Goal: Task Accomplishment & Management: Complete application form

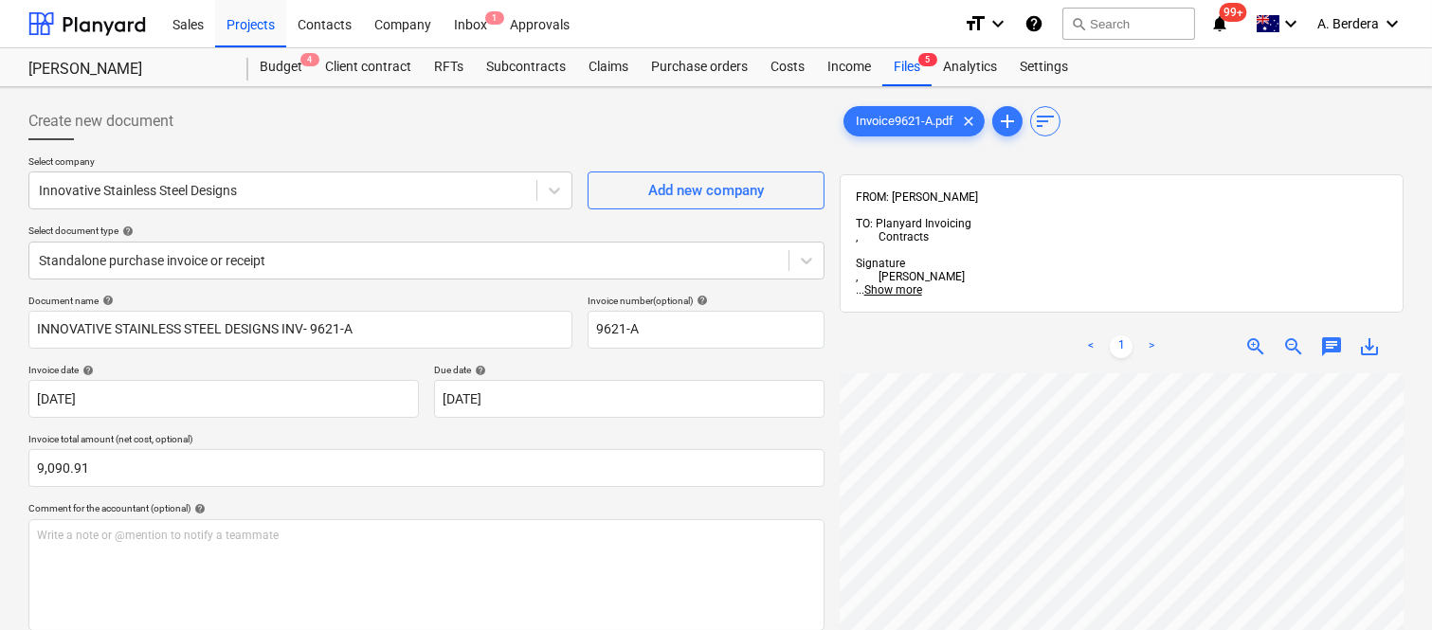
scroll to position [785, 431]
drag, startPoint x: 0, startPoint y: 0, endPoint x: 900, endPoint y: 66, distance: 902.8
click at [900, 66] on div "Files 5" at bounding box center [906, 67] width 49 height 38
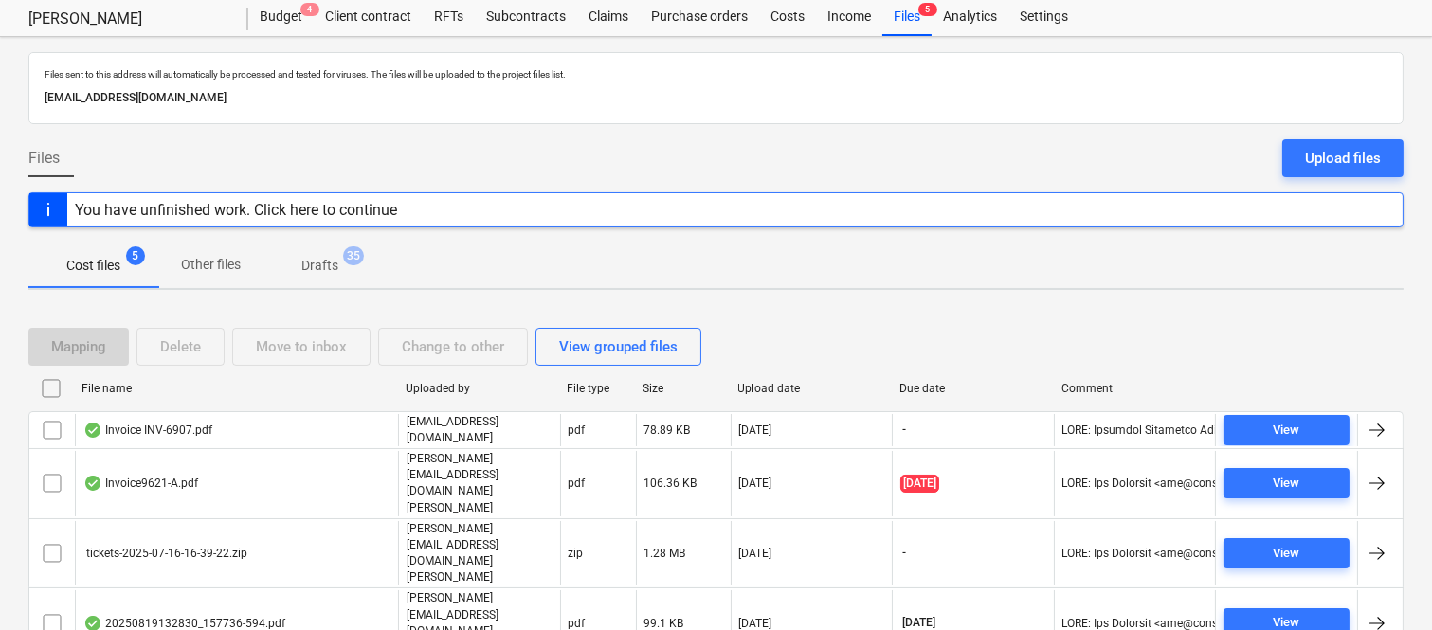
scroll to position [76, 0]
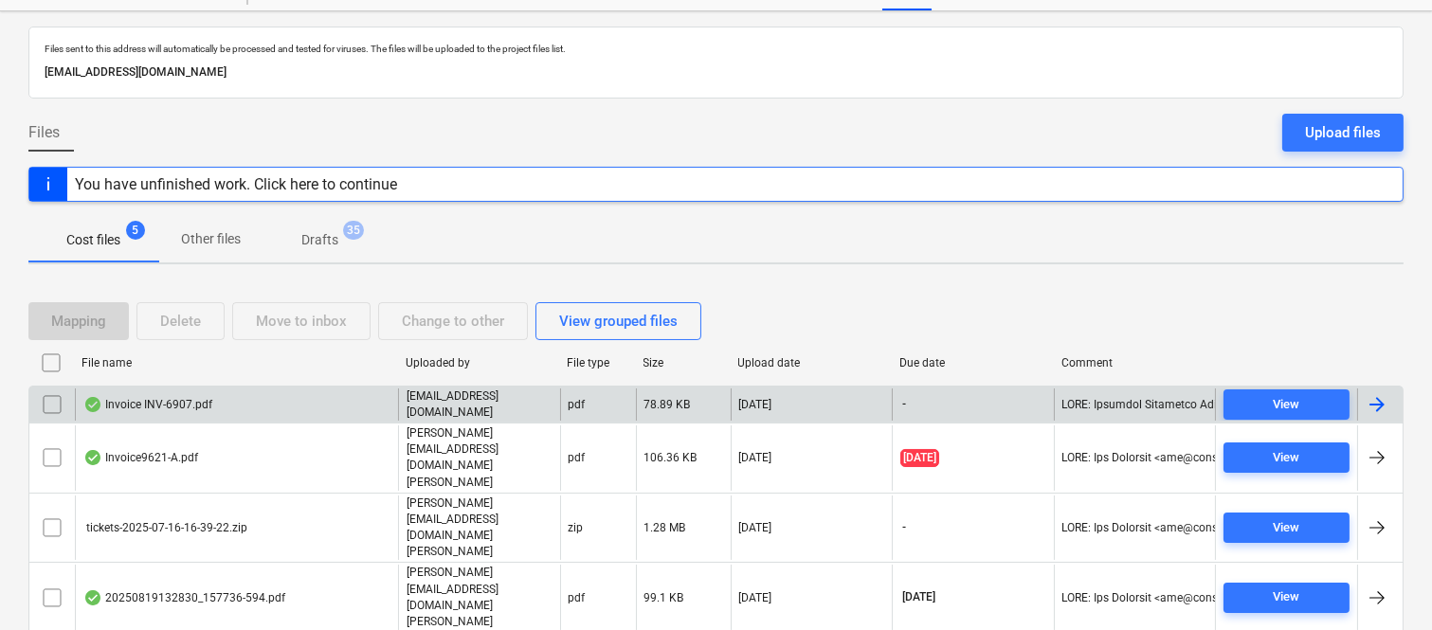
click at [451, 404] on p "[EMAIL_ADDRESS][DOMAIN_NAME]" at bounding box center [480, 405] width 146 height 32
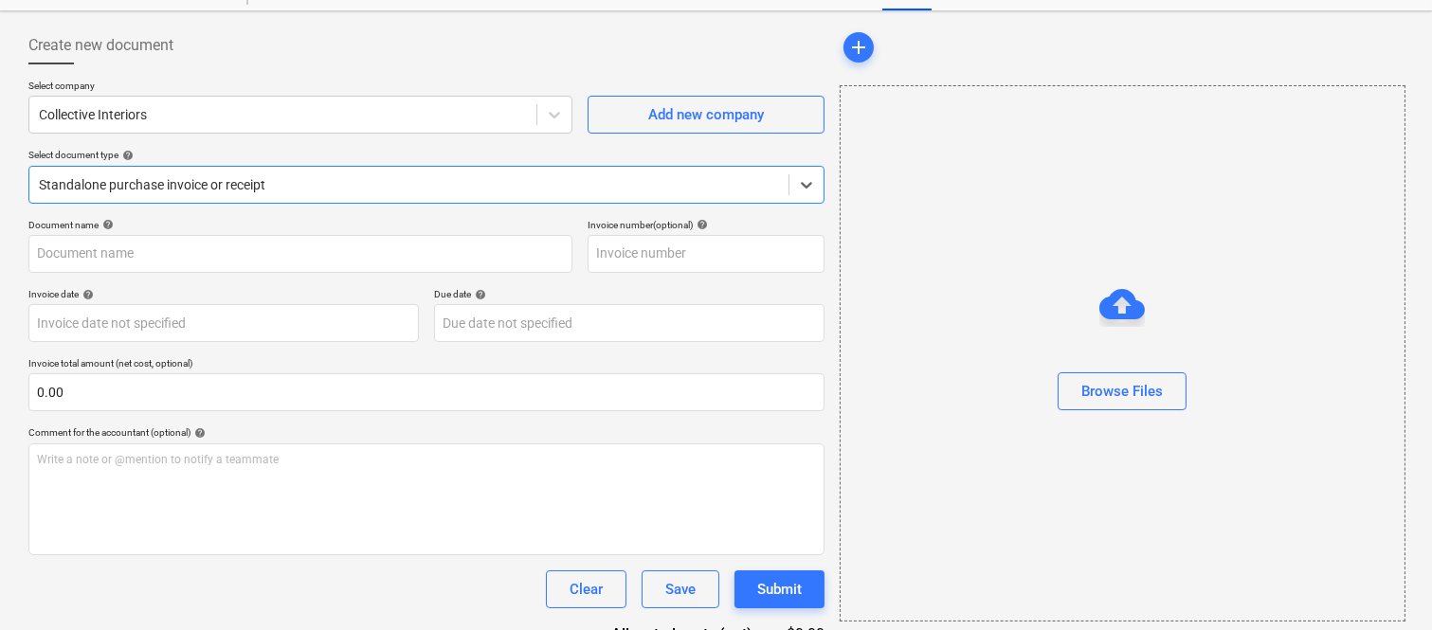
type input "INV-6907"
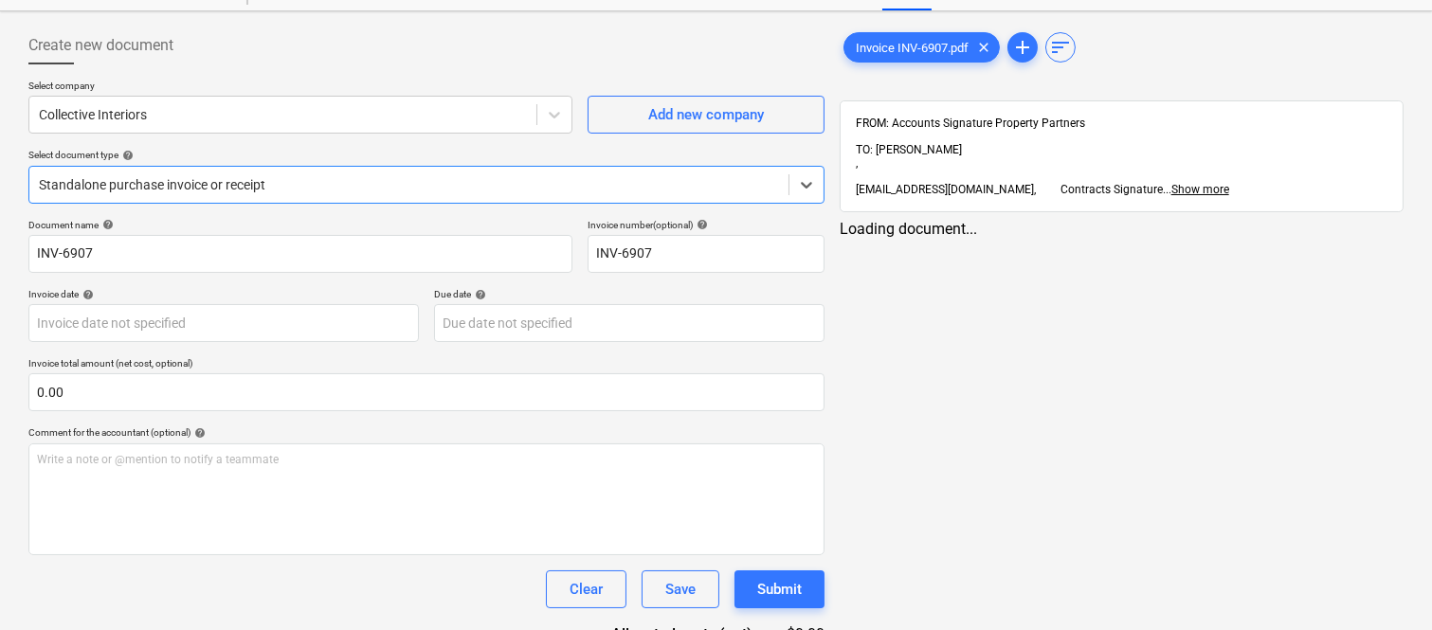
click at [395, 177] on div at bounding box center [409, 184] width 740 height 19
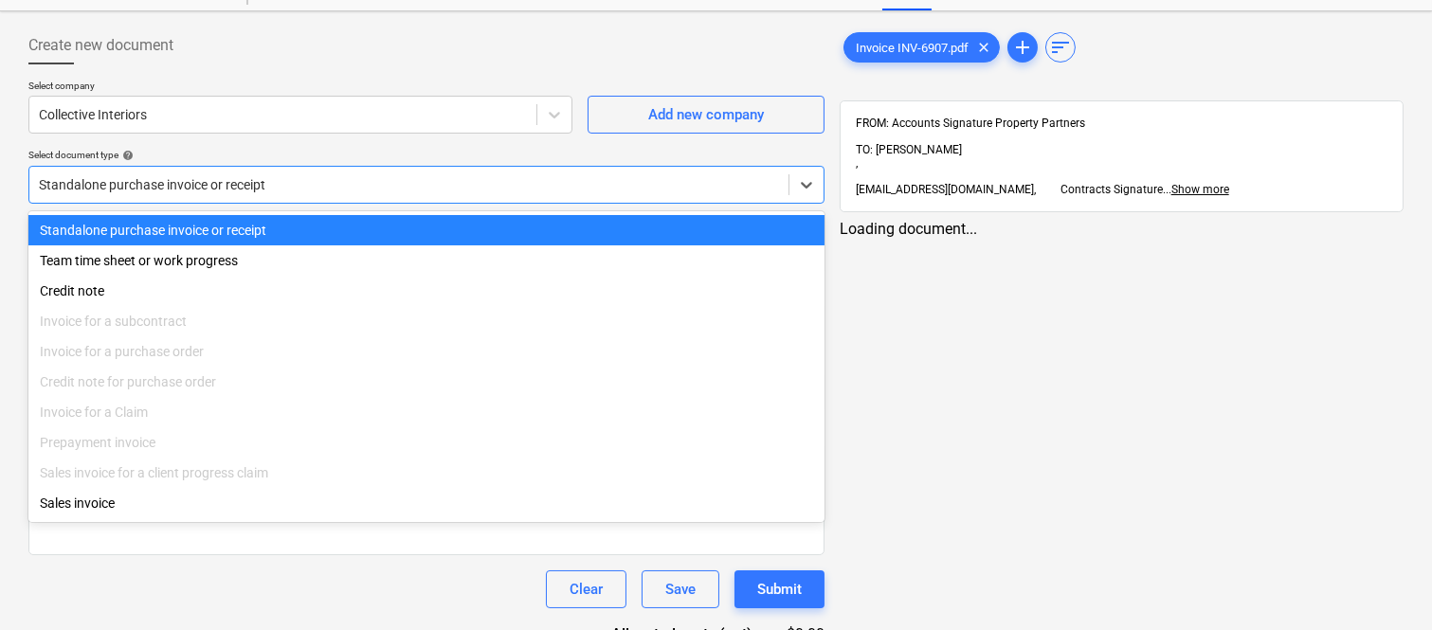
click at [411, 222] on div "Standalone purchase invoice or receipt" at bounding box center [426, 230] width 796 height 30
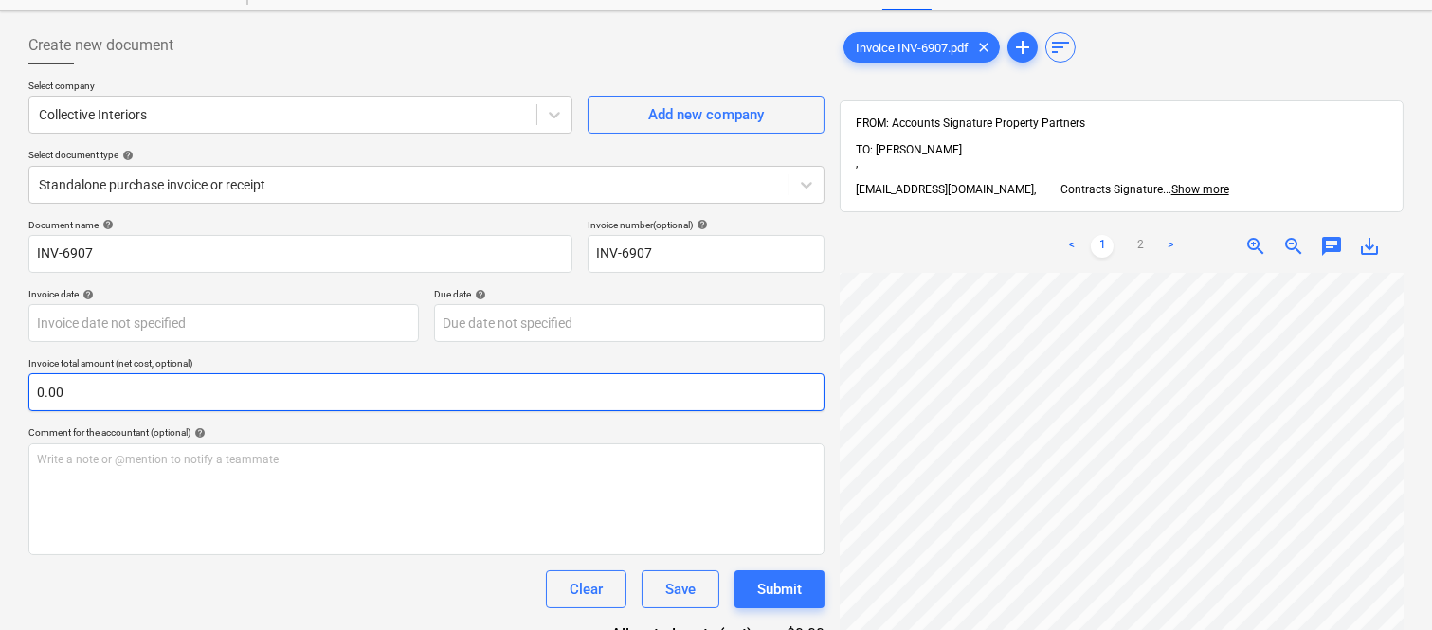
scroll to position [0, 352]
click at [1298, 235] on span "zoom_out" at bounding box center [1293, 246] width 23 height 23
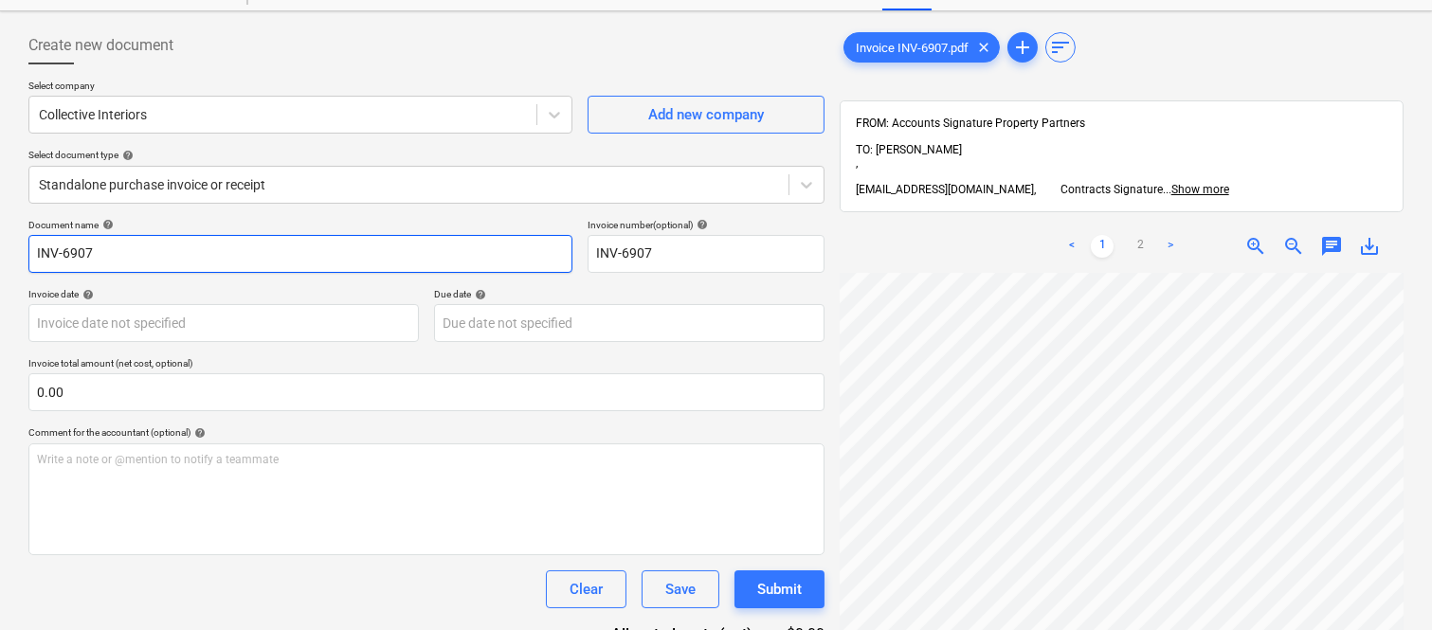
click at [29, 253] on input "INV-6907" at bounding box center [300, 254] width 544 height 38
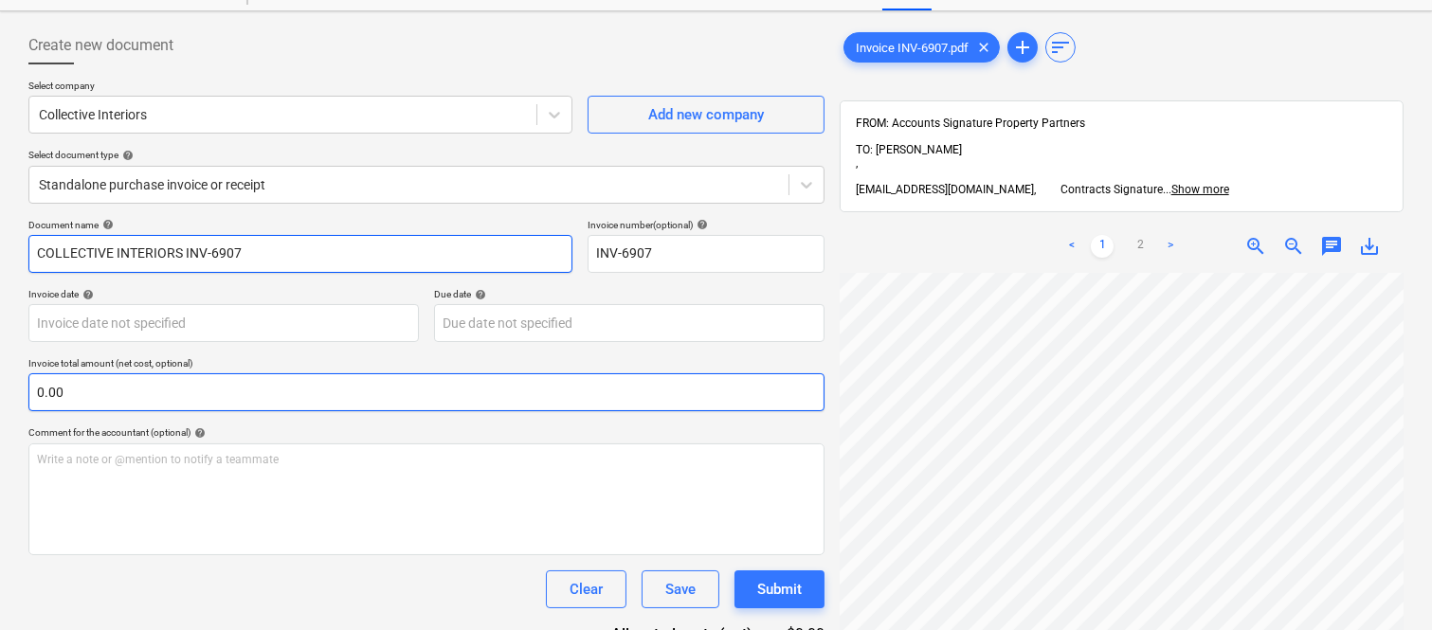
type input "COLLECTIVE INTERIORS INV-6907"
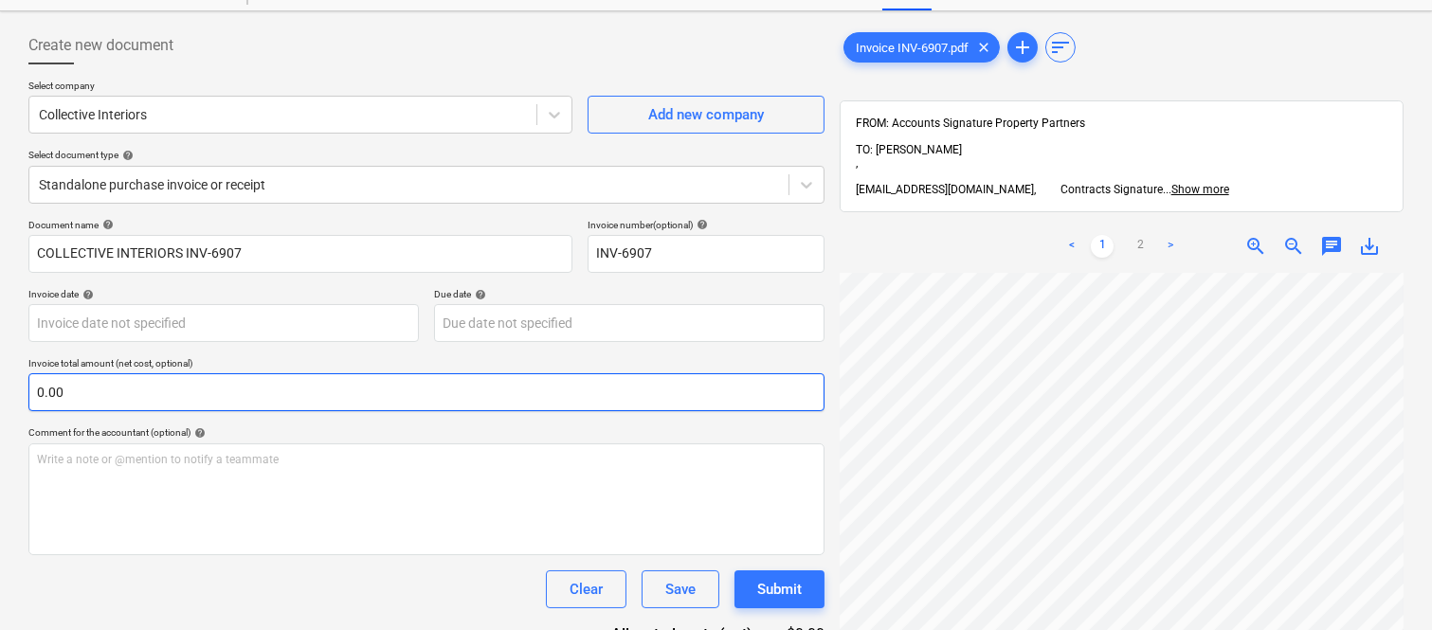
scroll to position [85, 291]
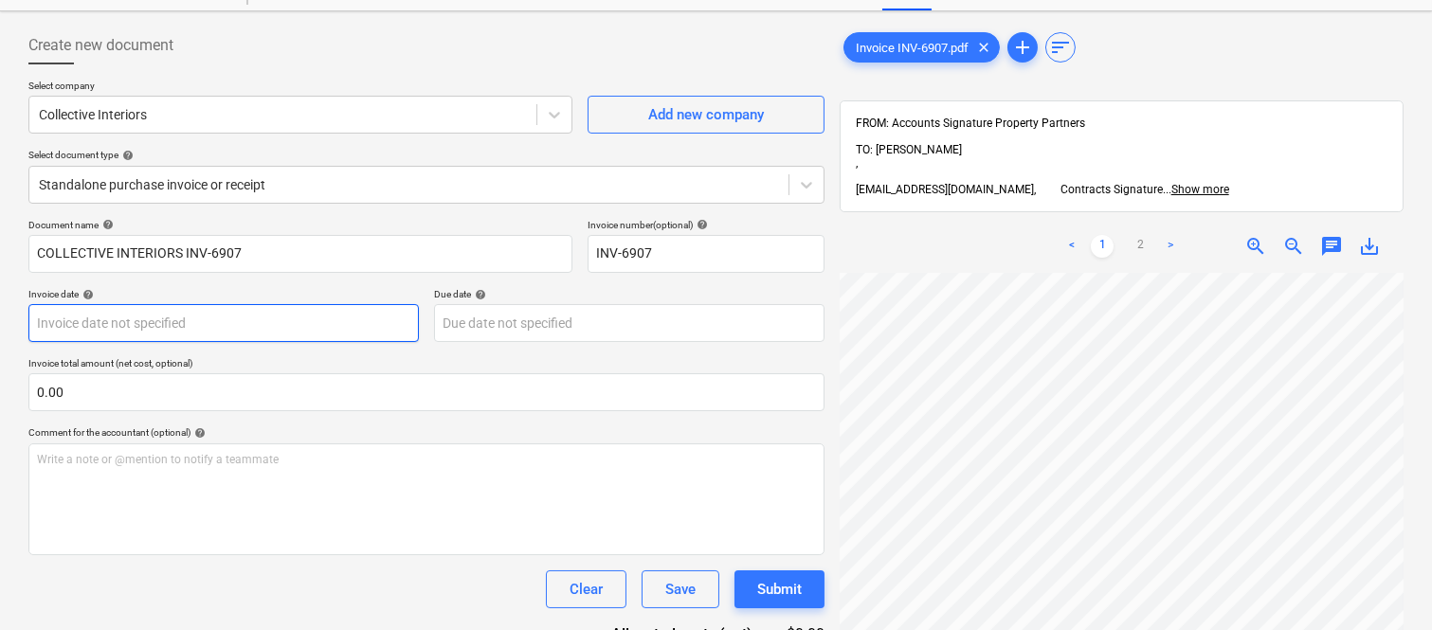
click at [278, 323] on body "Sales Projects Contacts Company Inbox Approvals format_size keyboard_arrow_down…" at bounding box center [716, 239] width 1432 height 630
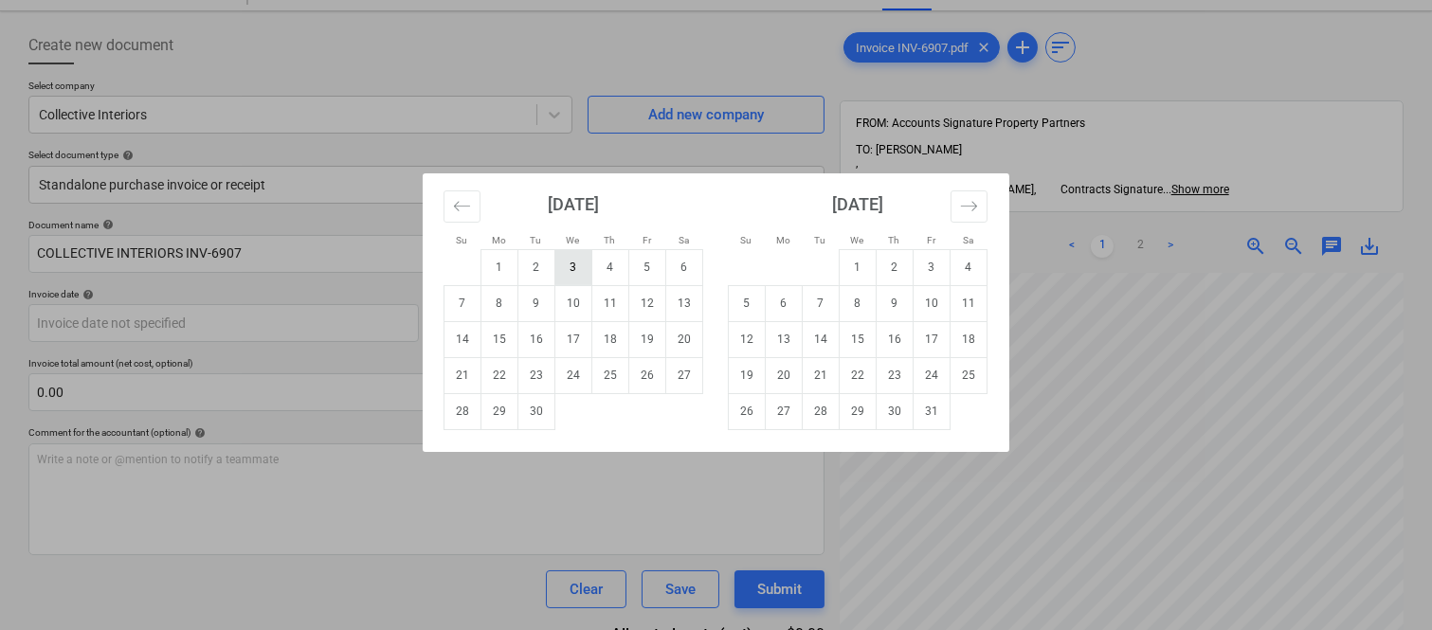
click at [567, 263] on td "3" at bounding box center [573, 267] width 37 height 36
type input "[DATE]"
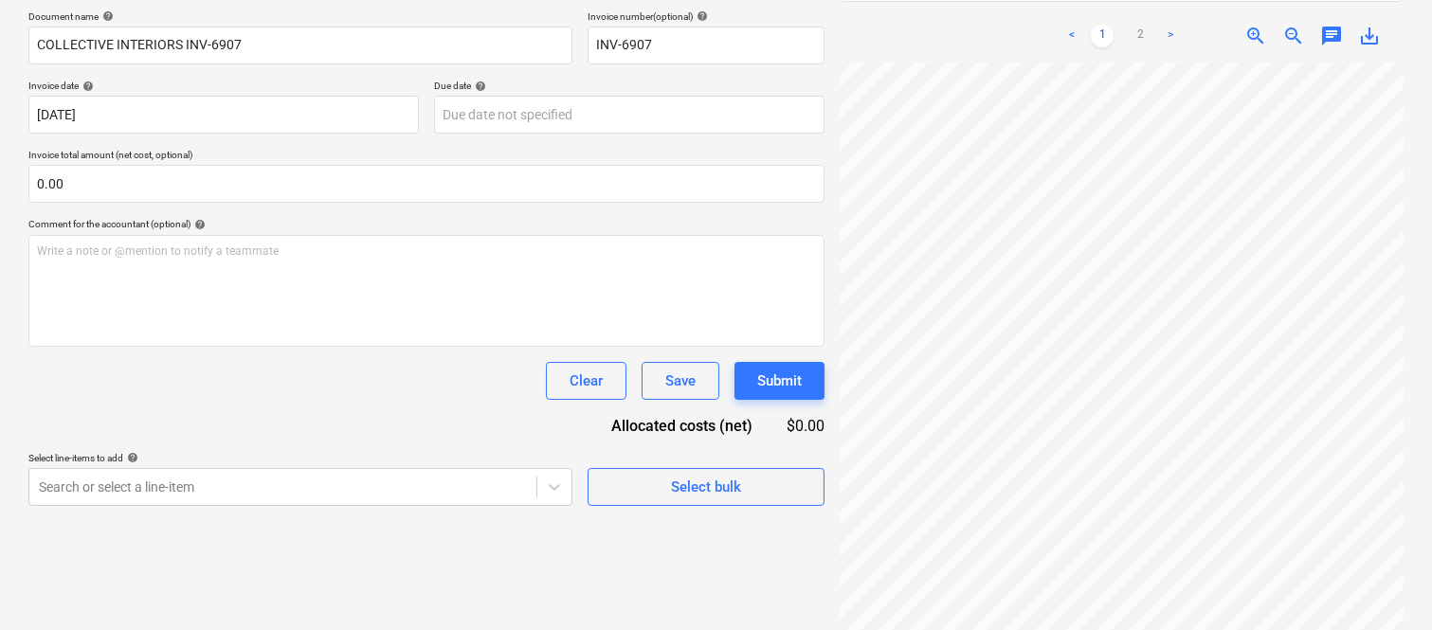
scroll to position [631, 0]
click at [1137, 25] on link "2" at bounding box center [1140, 36] width 23 height 23
click at [613, 110] on body "Sales Projects Contacts Company Inbox Approvals format_size keyboard_arrow_down…" at bounding box center [716, 31] width 1432 height 630
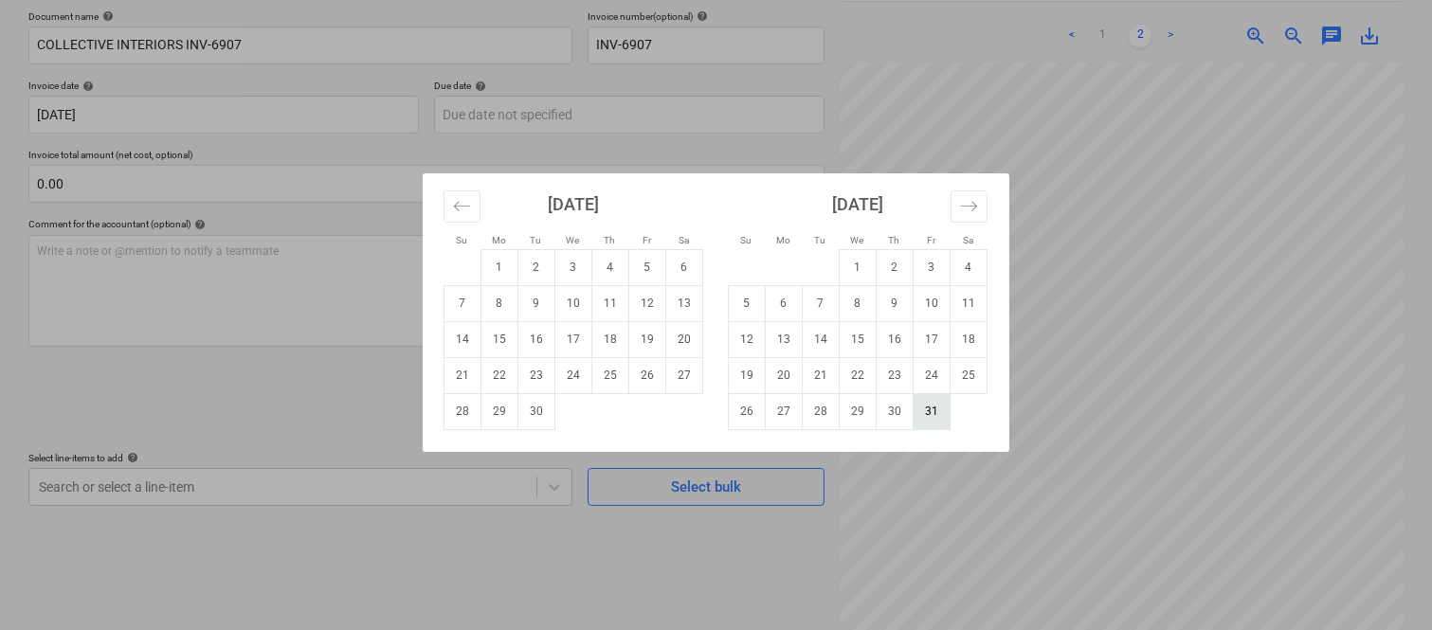
click at [941, 415] on td "31" at bounding box center [932, 411] width 37 height 36
type input "[DATE]"
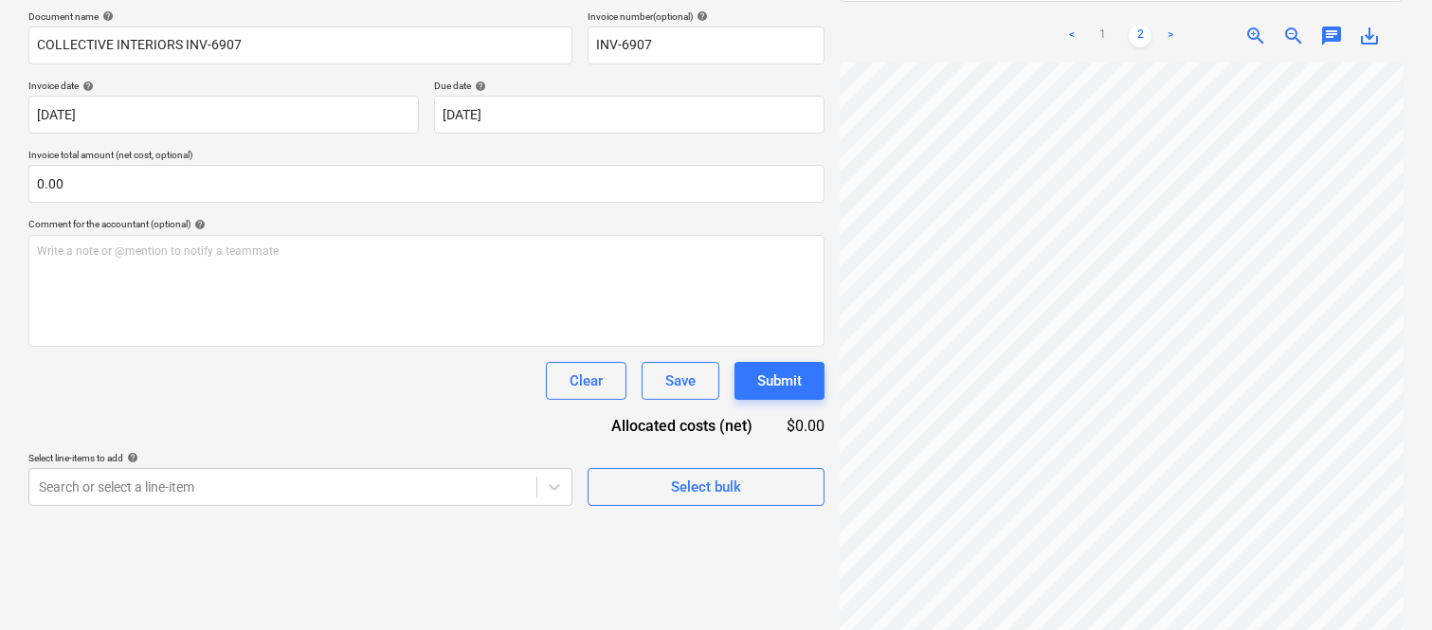
scroll to position [147, 291]
click at [1100, 25] on link "1" at bounding box center [1102, 36] width 23 height 23
click at [1144, 25] on link "2" at bounding box center [1140, 36] width 23 height 23
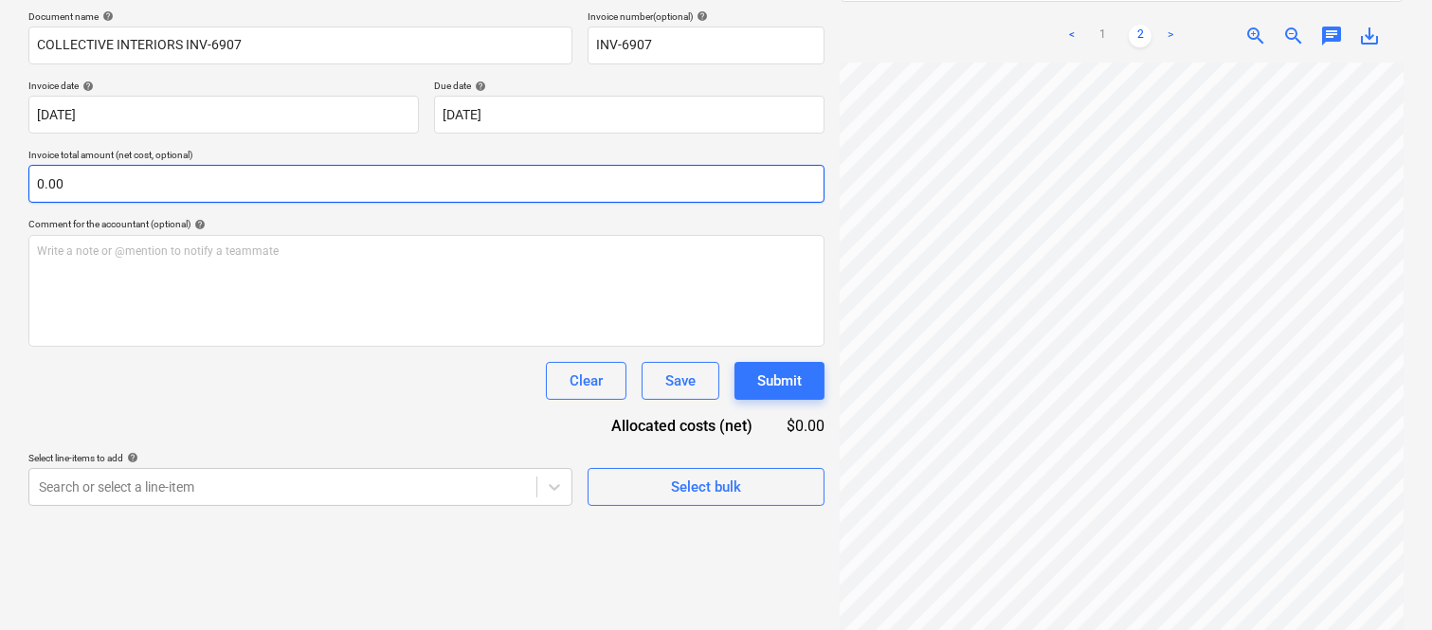
click at [253, 190] on input "0.00" at bounding box center [426, 184] width 796 height 38
paste input "24,516.77"
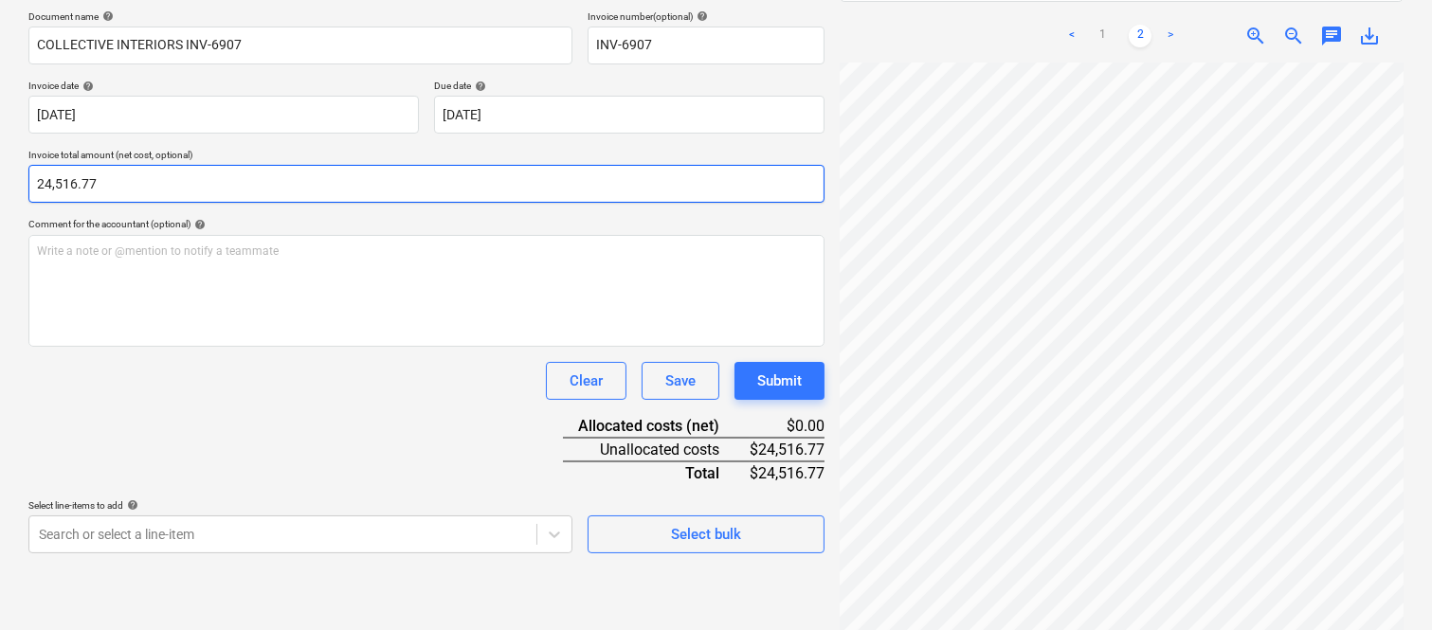
type input "24,516.77"
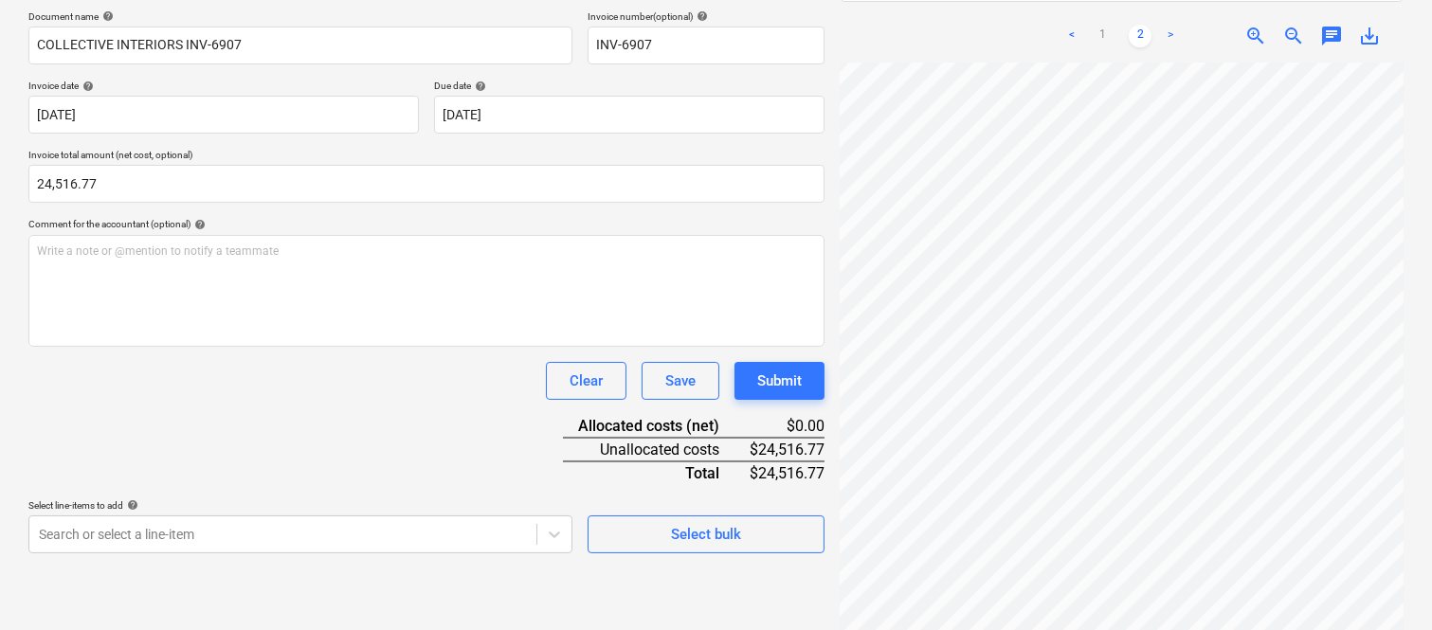
click at [372, 438] on div "Document name help COLLECTIVE INTERIORS INV-6907 Invoice number (optional) help…" at bounding box center [426, 281] width 796 height 543
click at [381, 346] on body "Sales Projects Contacts Company Inbox Approvals format_size keyboard_arrow_down…" at bounding box center [716, 31] width 1432 height 630
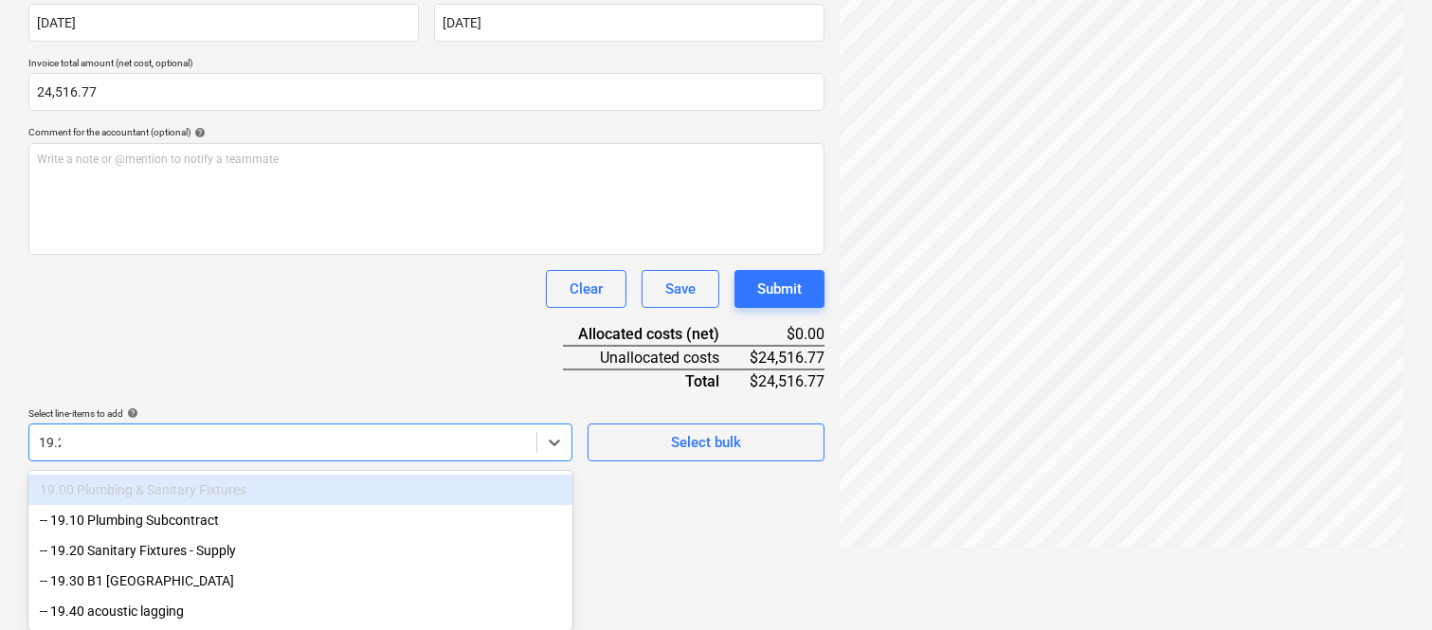
scroll to position [284, 0]
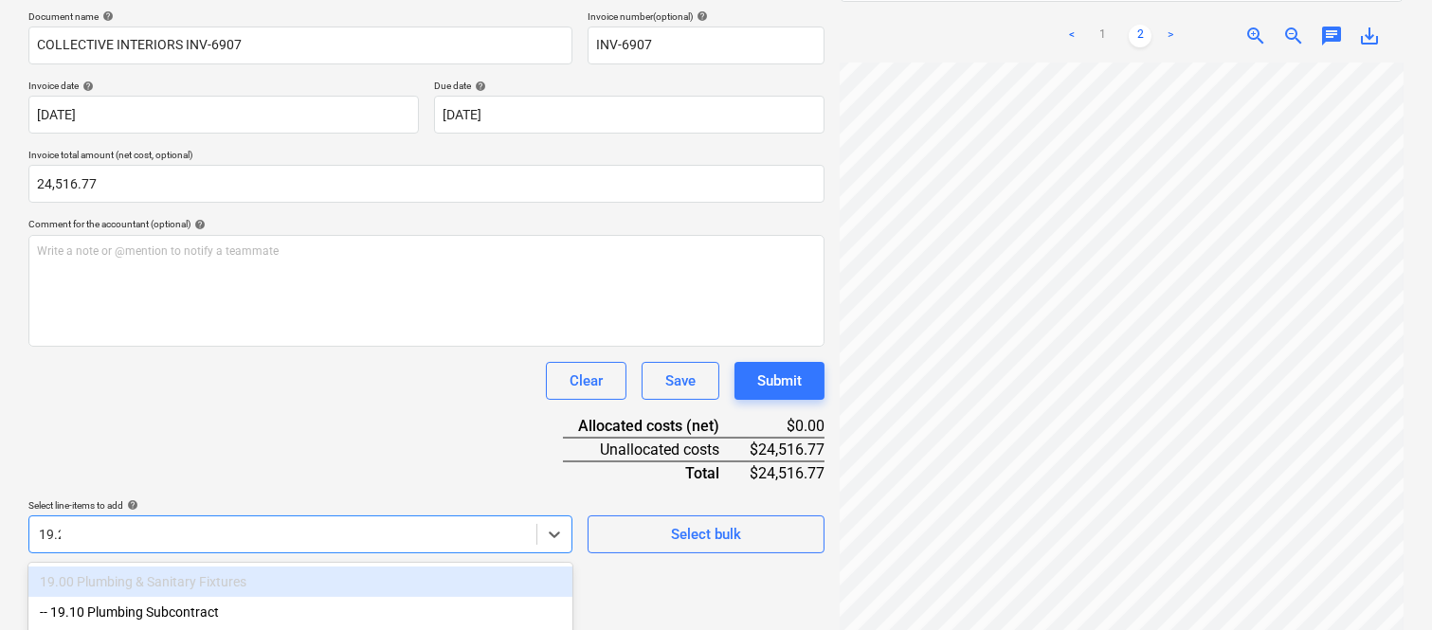
type input "19.20"
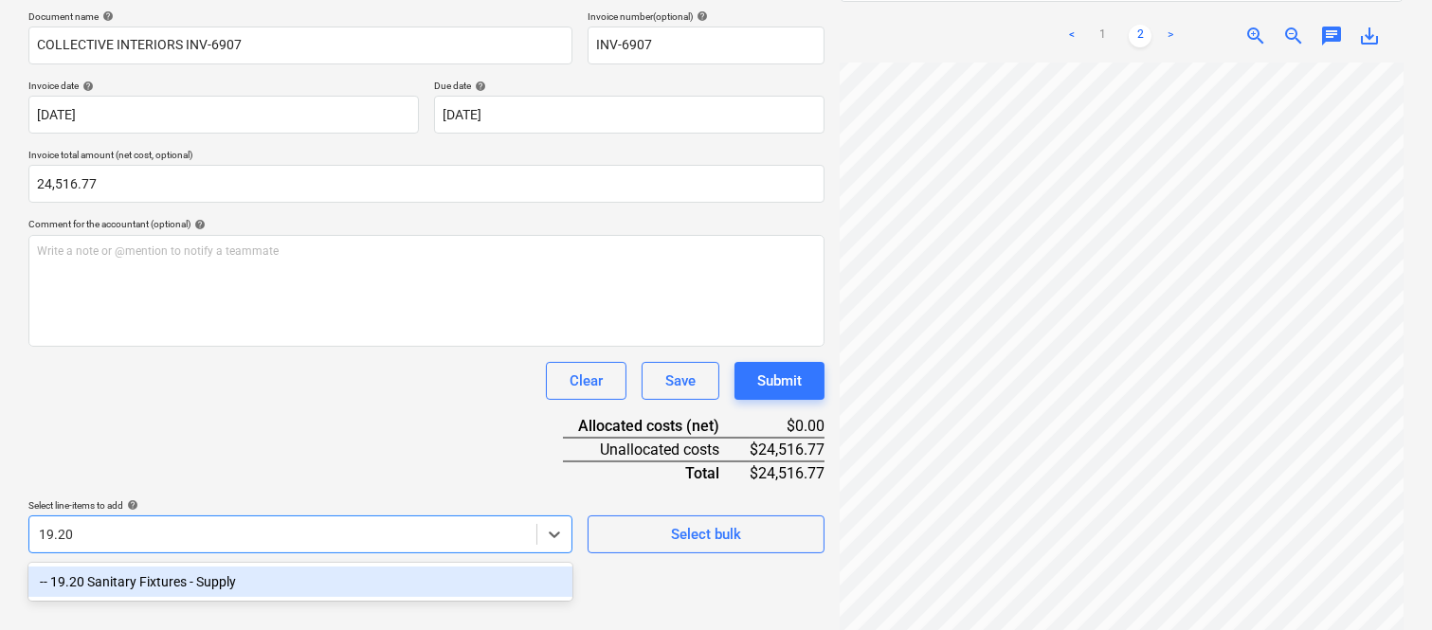
drag, startPoint x: 327, startPoint y: 576, endPoint x: 285, endPoint y: 387, distance: 194.1
click at [327, 578] on div "-- 19.20 Sanitary Fixtures - Supply" at bounding box center [300, 582] width 544 height 30
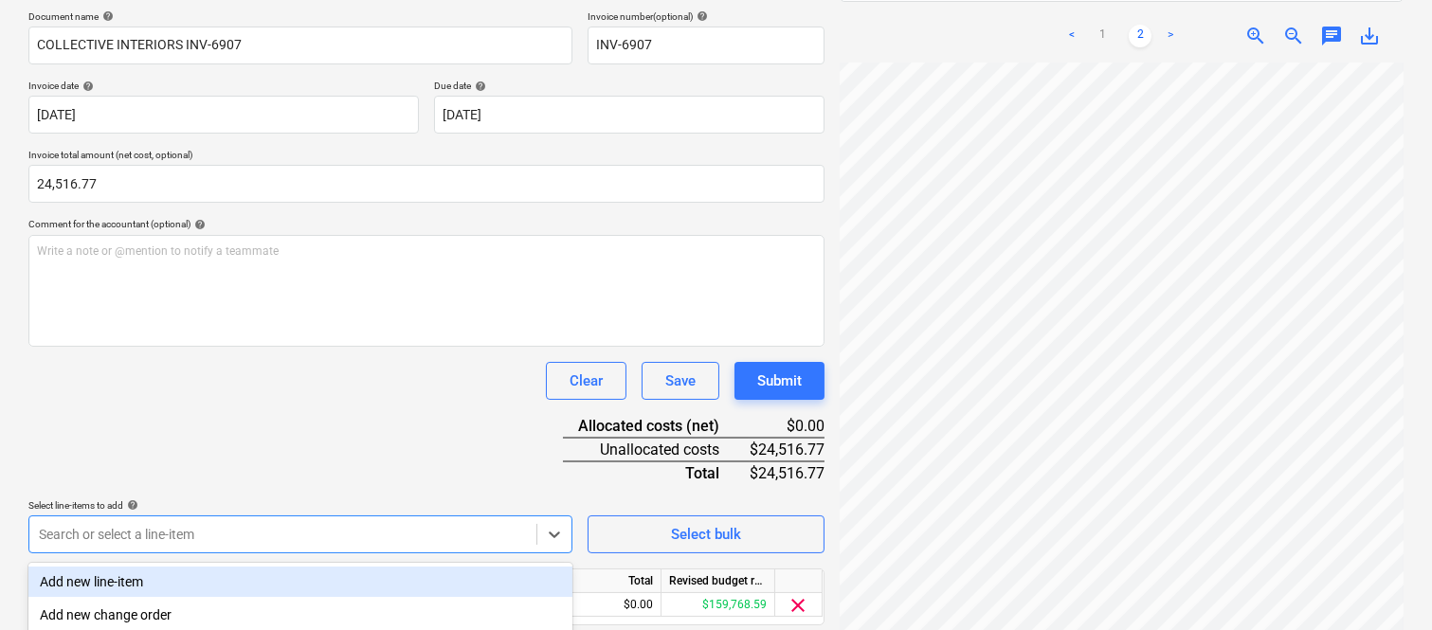
click at [285, 387] on div "Clear Save Submit" at bounding box center [426, 381] width 796 height 38
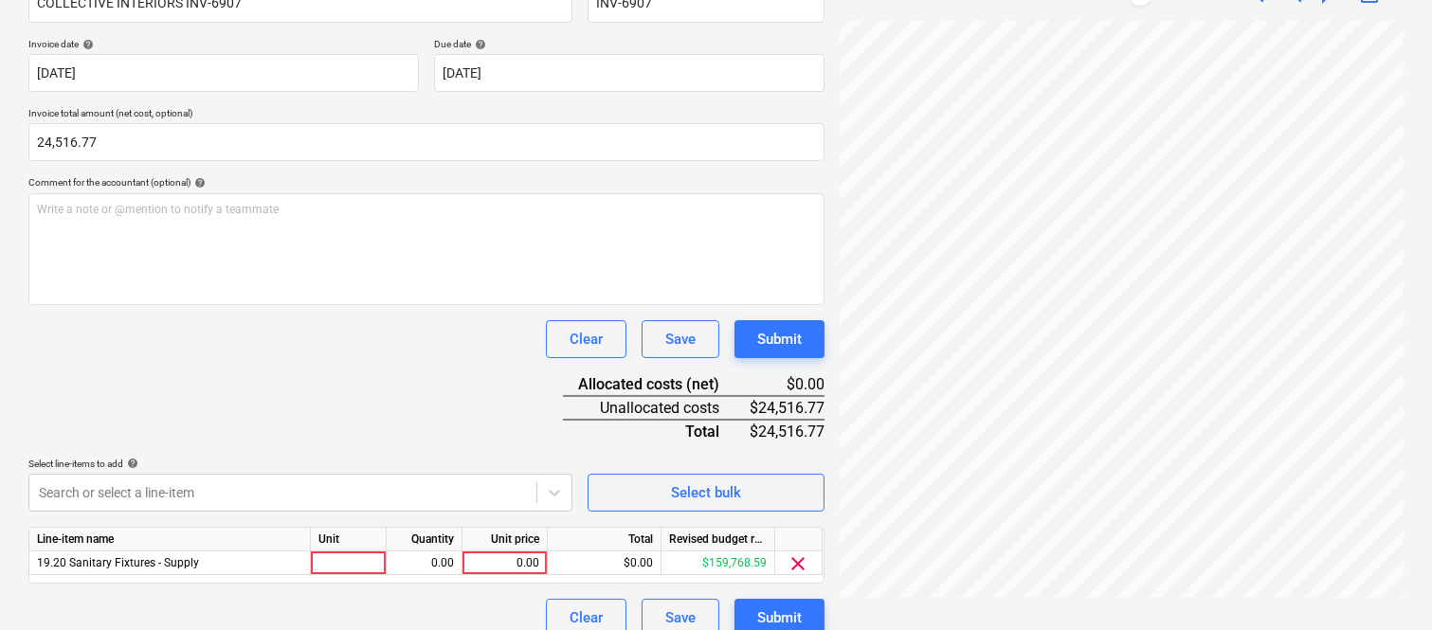
scroll to position [348, 0]
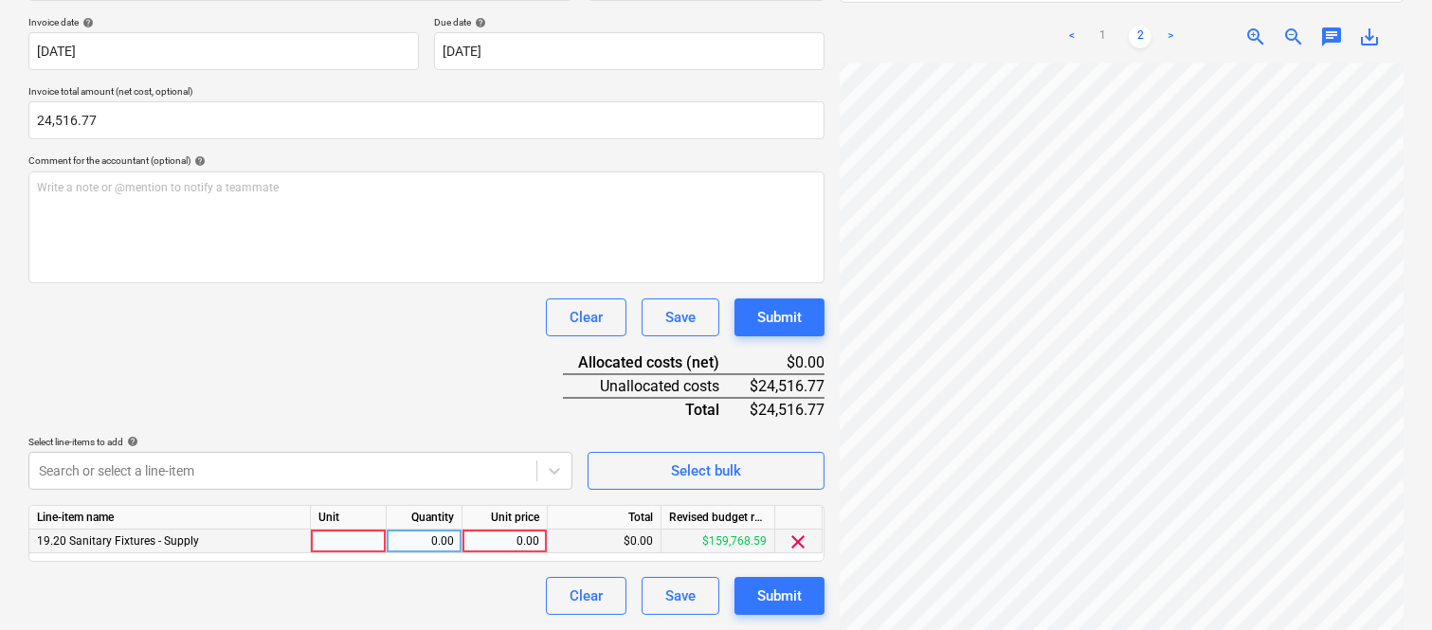
click at [363, 545] on div at bounding box center [349, 542] width 76 height 24
type input "INVOICE"
click at [430, 534] on div "0.00" at bounding box center [424, 542] width 60 height 24
type input "1"
click at [510, 536] on div "0.00" at bounding box center [504, 542] width 69 height 24
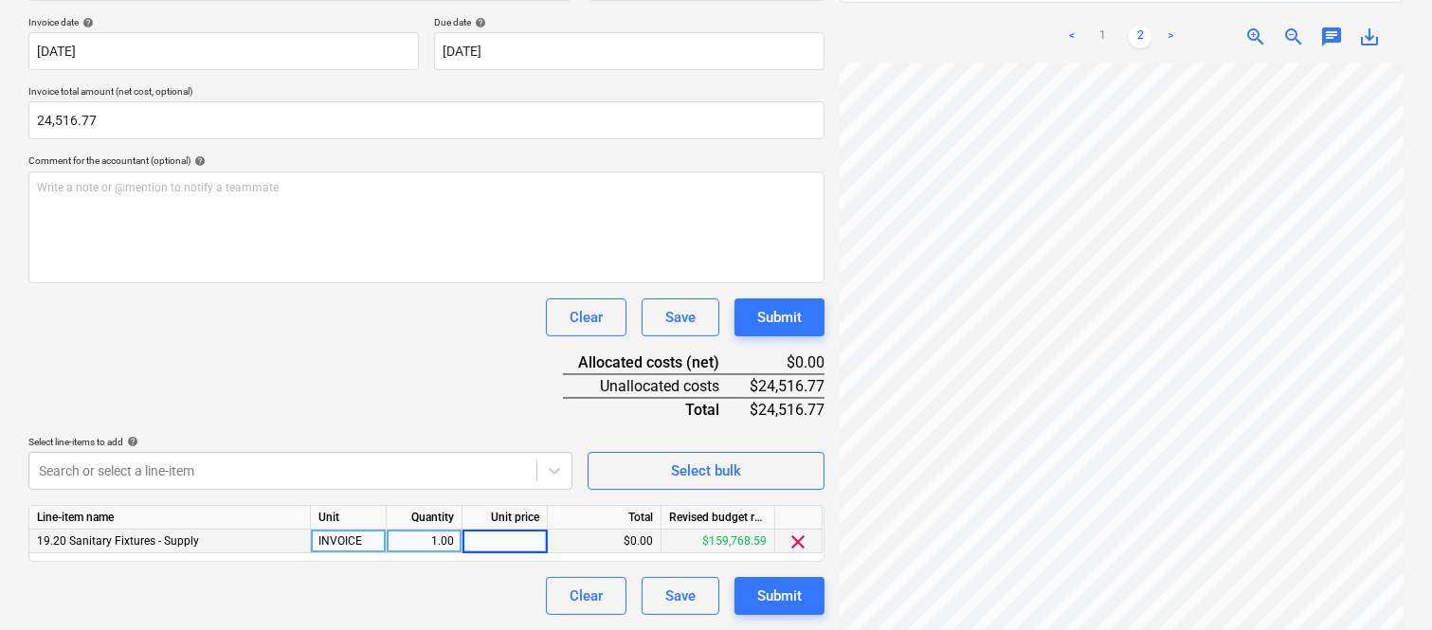
type input "24,516.77"
click at [447, 586] on div "Clear Save Submit" at bounding box center [426, 596] width 796 height 38
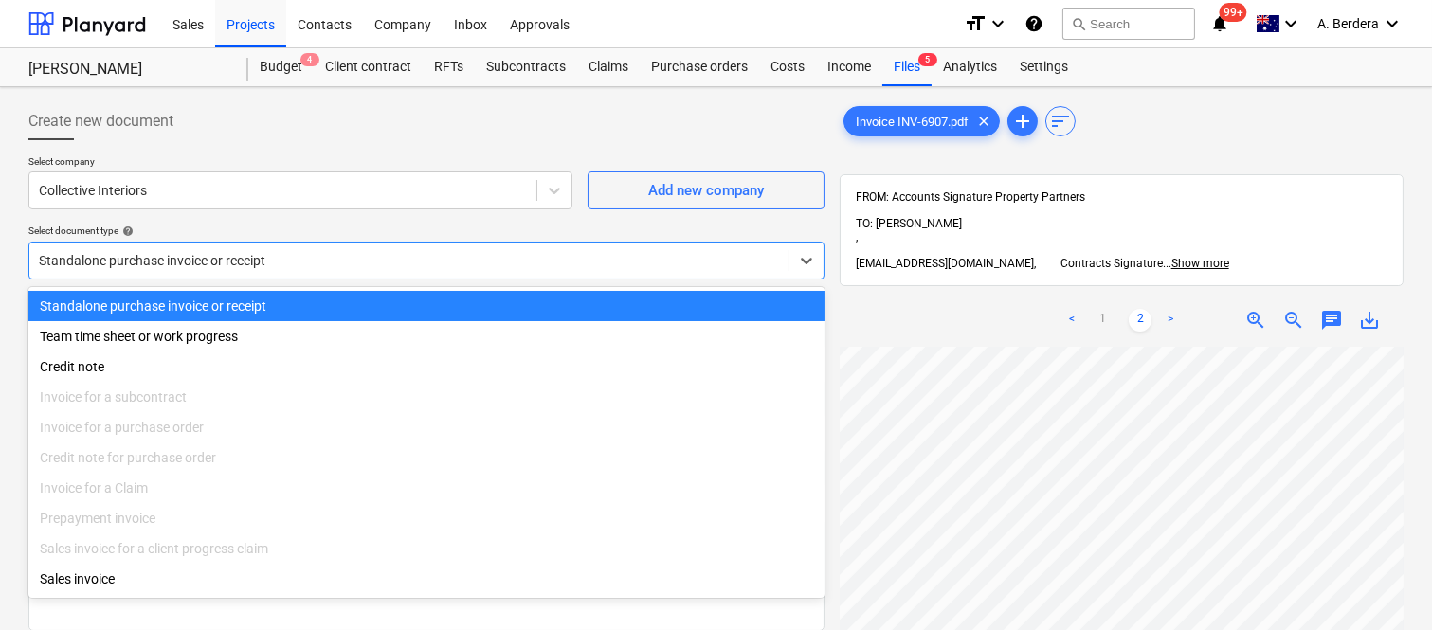
click at [355, 253] on div at bounding box center [409, 260] width 740 height 19
click at [389, 305] on div "Standalone purchase invoice or receipt" at bounding box center [426, 306] width 796 height 30
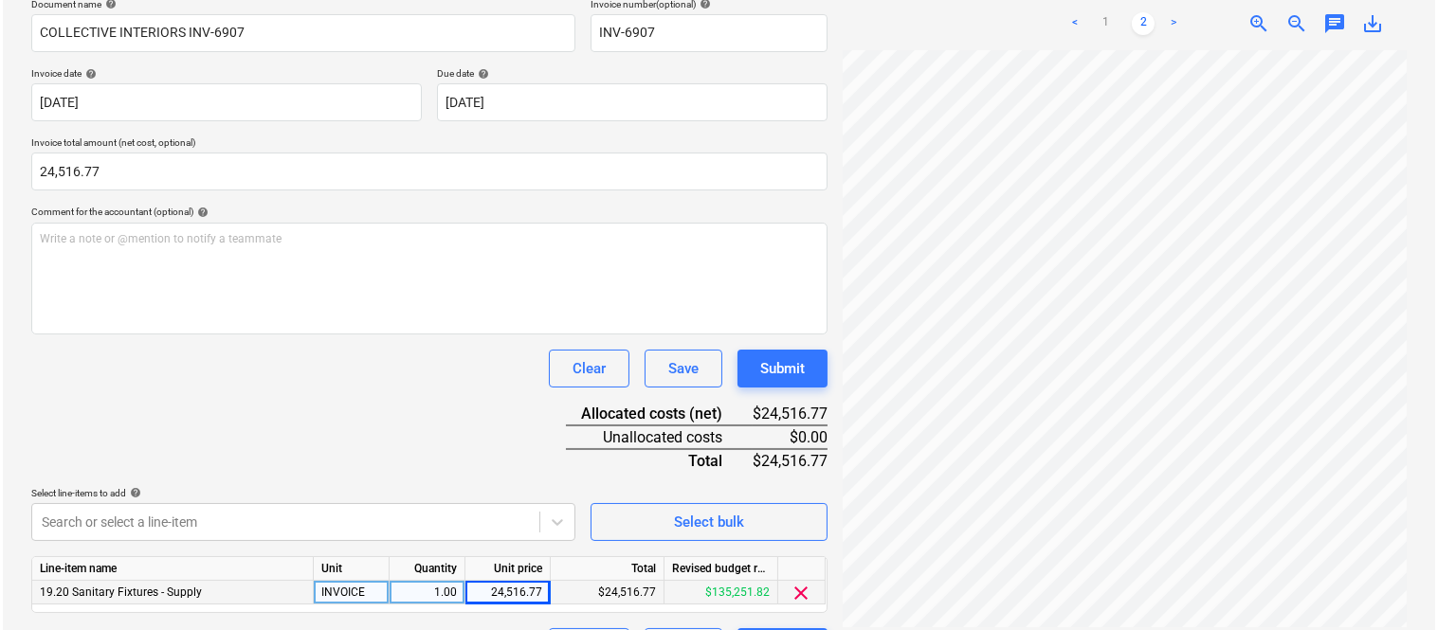
scroll to position [348, 0]
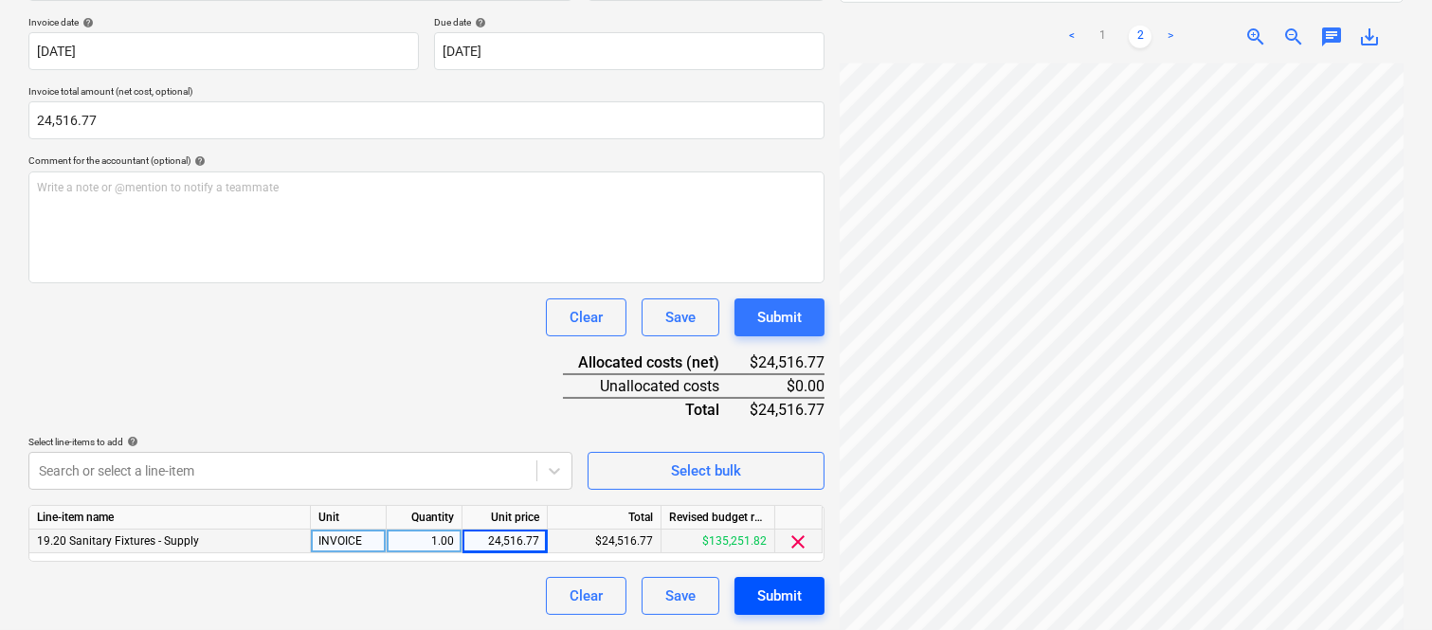
click at [789, 594] on div "Submit" at bounding box center [779, 596] width 45 height 25
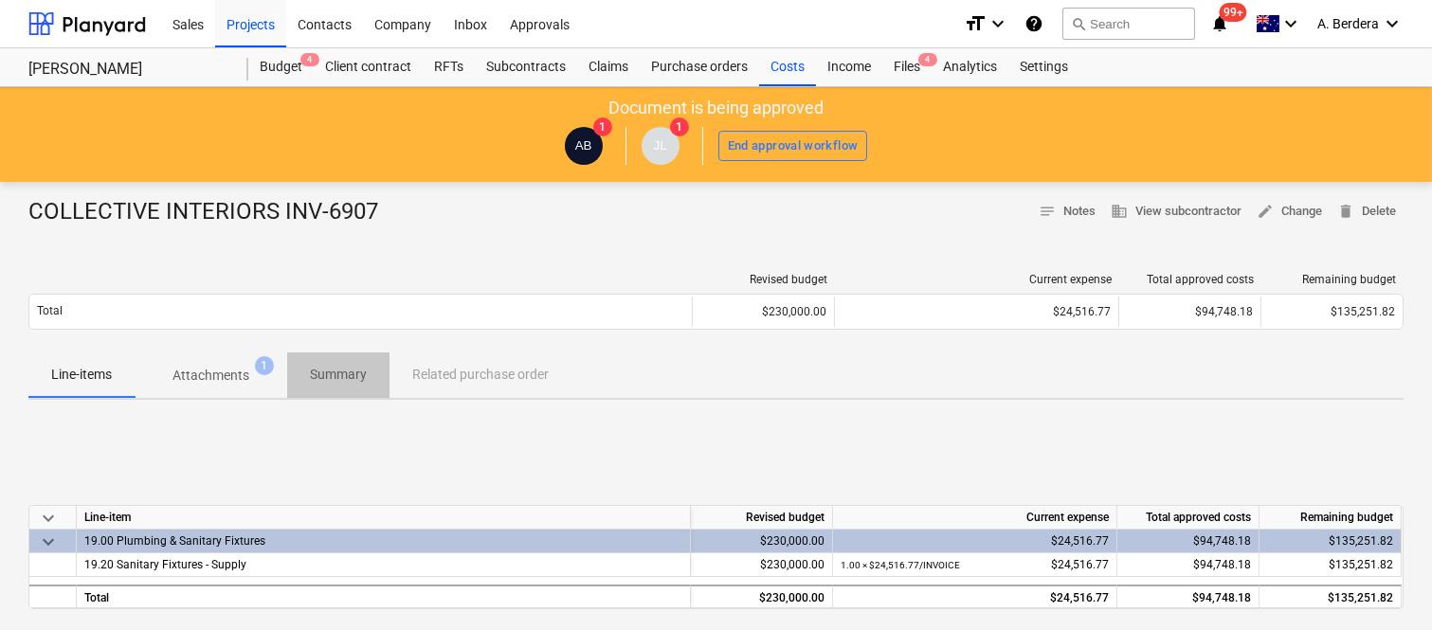
click at [364, 372] on p "Summary" at bounding box center [338, 375] width 57 height 20
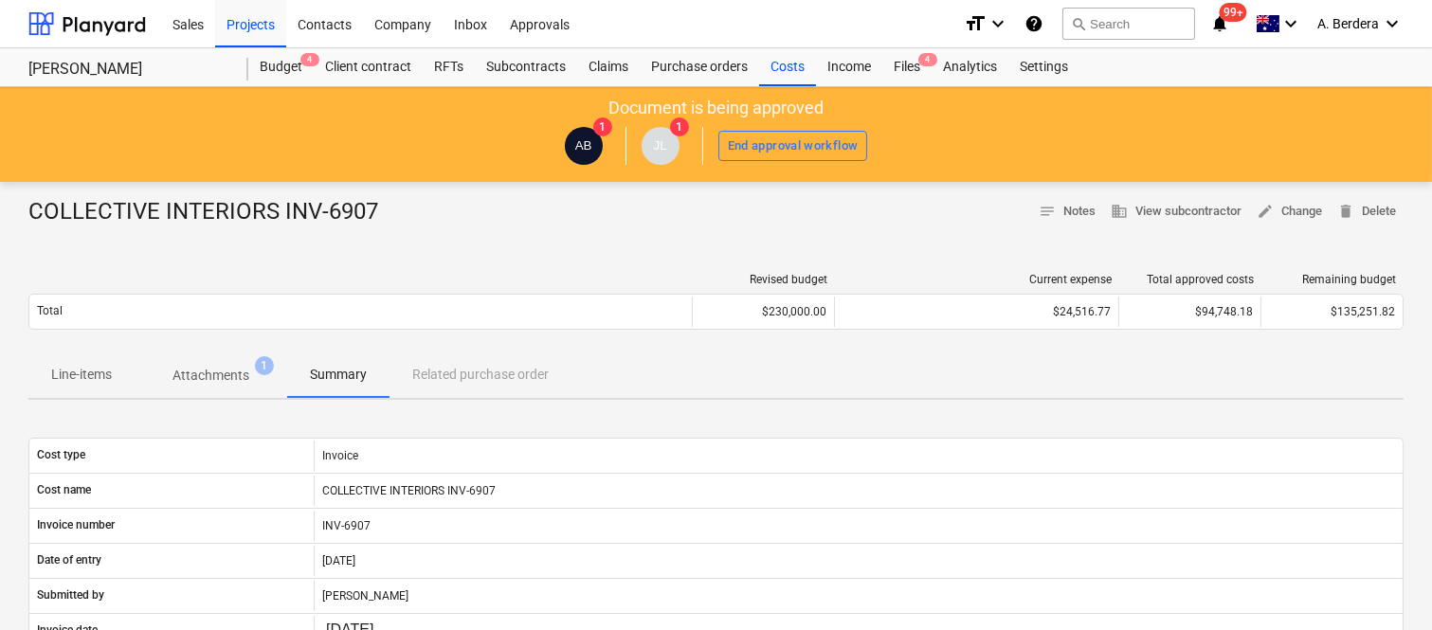
scroll to position [521, 0]
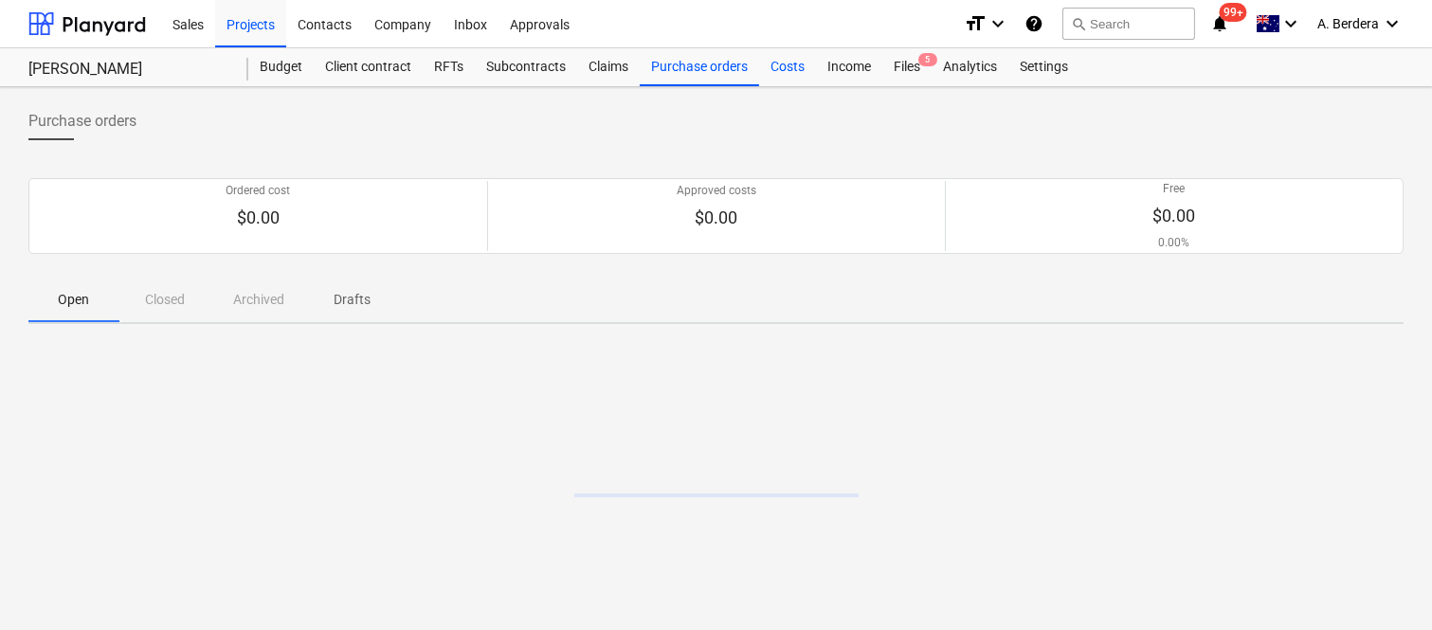
click at [790, 59] on div "Costs" at bounding box center [787, 67] width 57 height 38
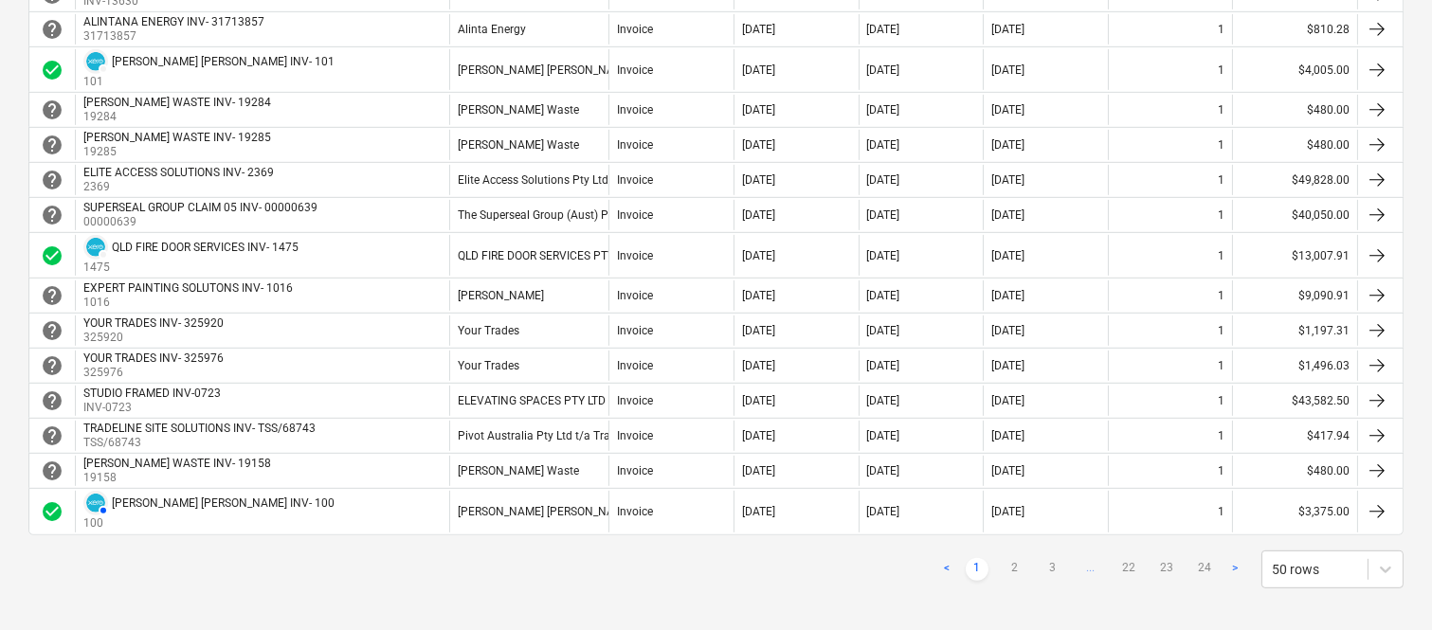
scroll to position [1684, 0]
click at [1022, 565] on link "2" at bounding box center [1015, 567] width 23 height 23
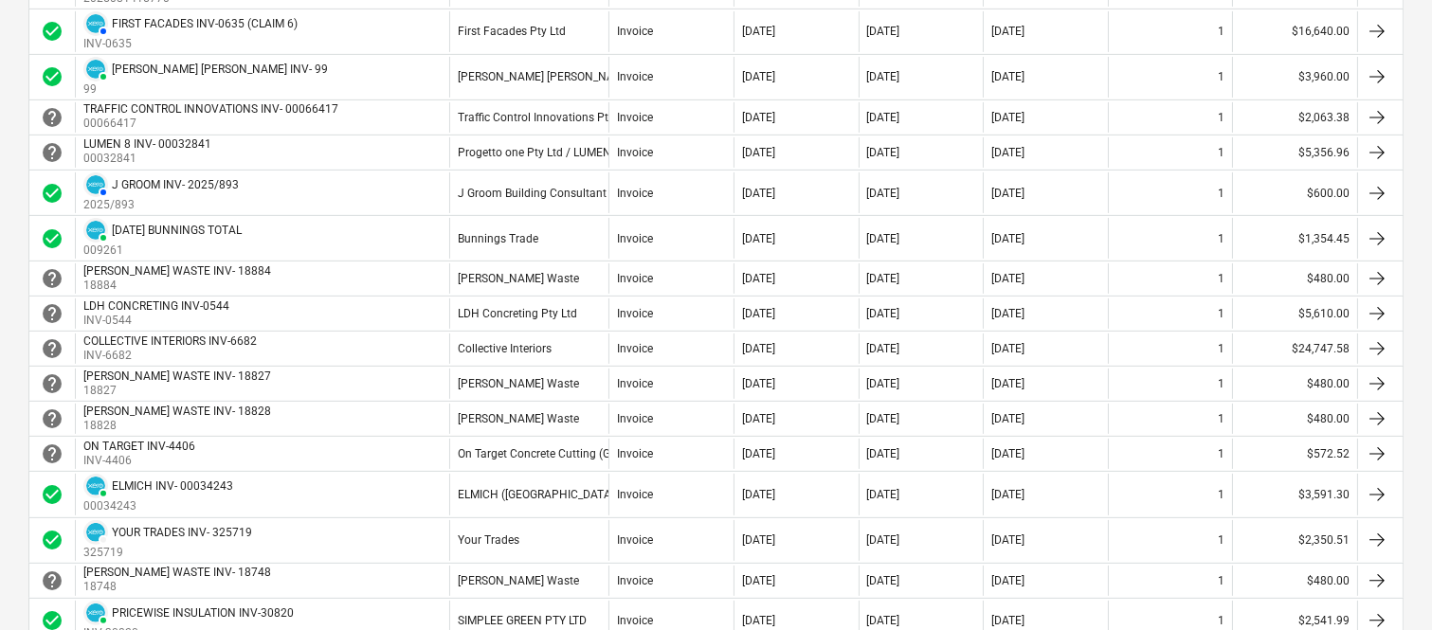
scroll to position [1090, 0]
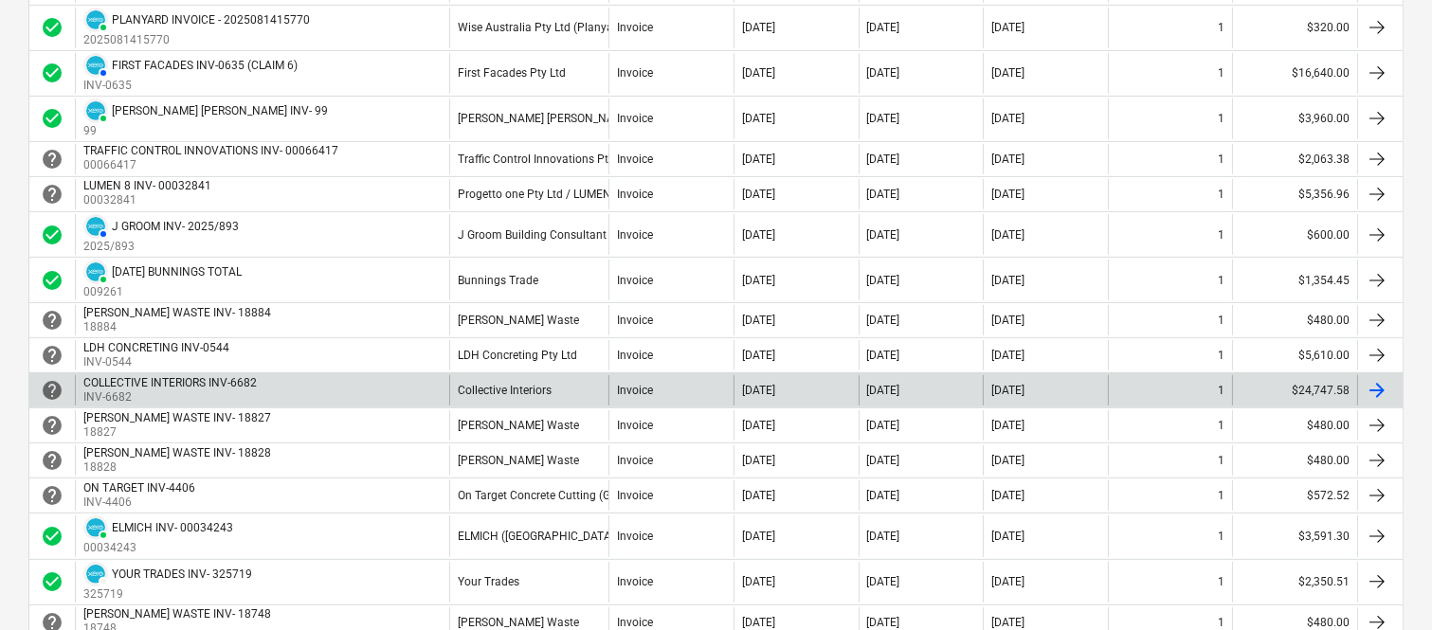
click at [565, 403] on div "Collective Interiors" at bounding box center [528, 390] width 159 height 30
